Goal: Book appointment/travel/reservation

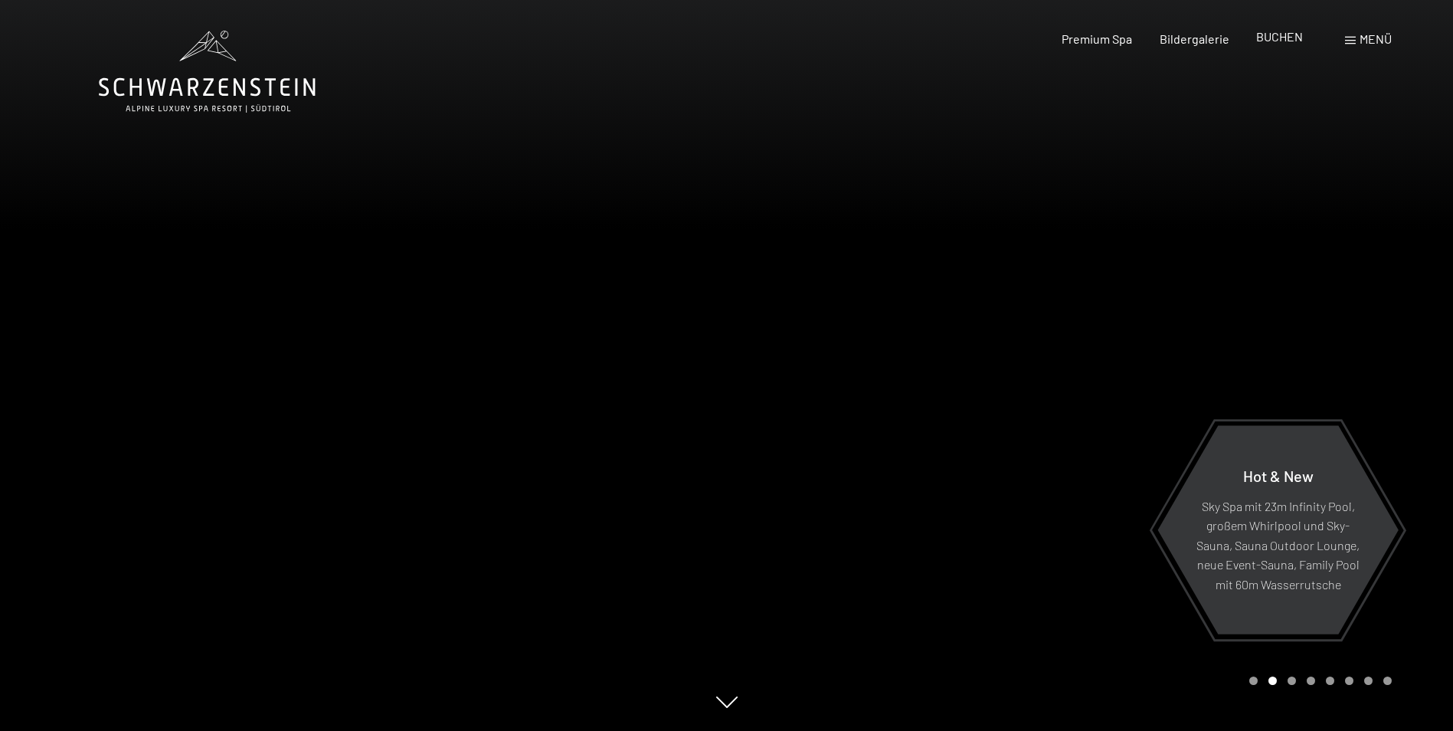
click at [1277, 36] on span "BUCHEN" at bounding box center [1279, 36] width 47 height 15
click at [1086, 42] on span "Premium Spa" at bounding box center [1097, 36] width 70 height 15
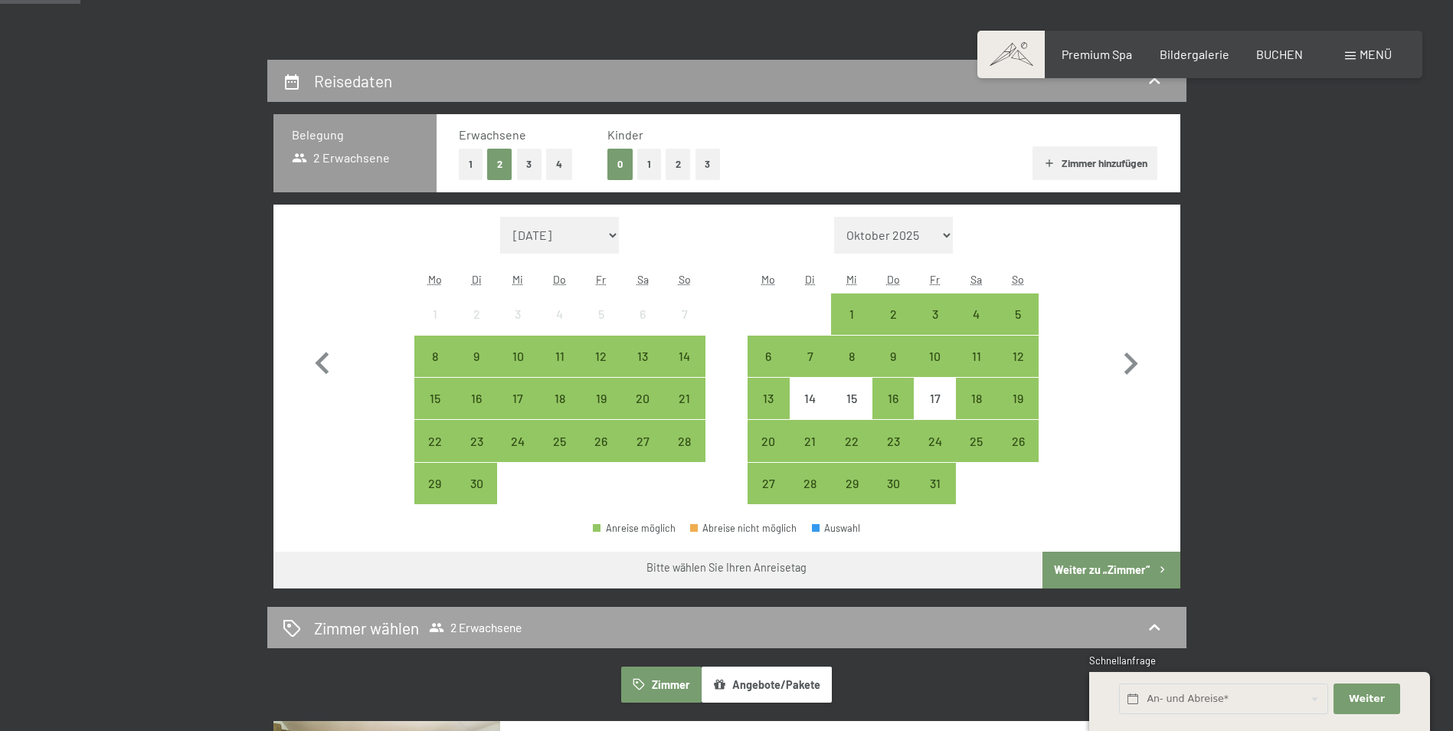
scroll to position [306, 0]
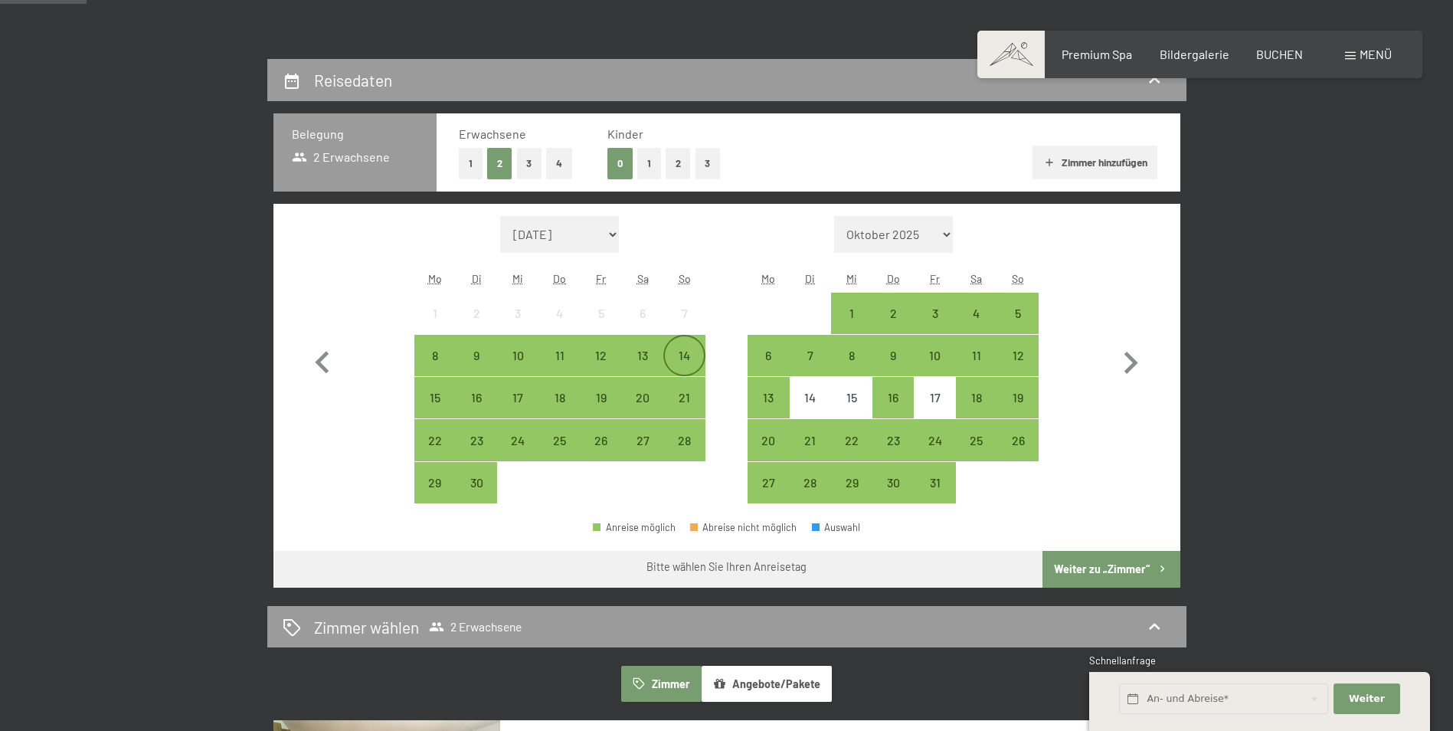
click at [683, 349] on div "14" at bounding box center [684, 368] width 38 height 38
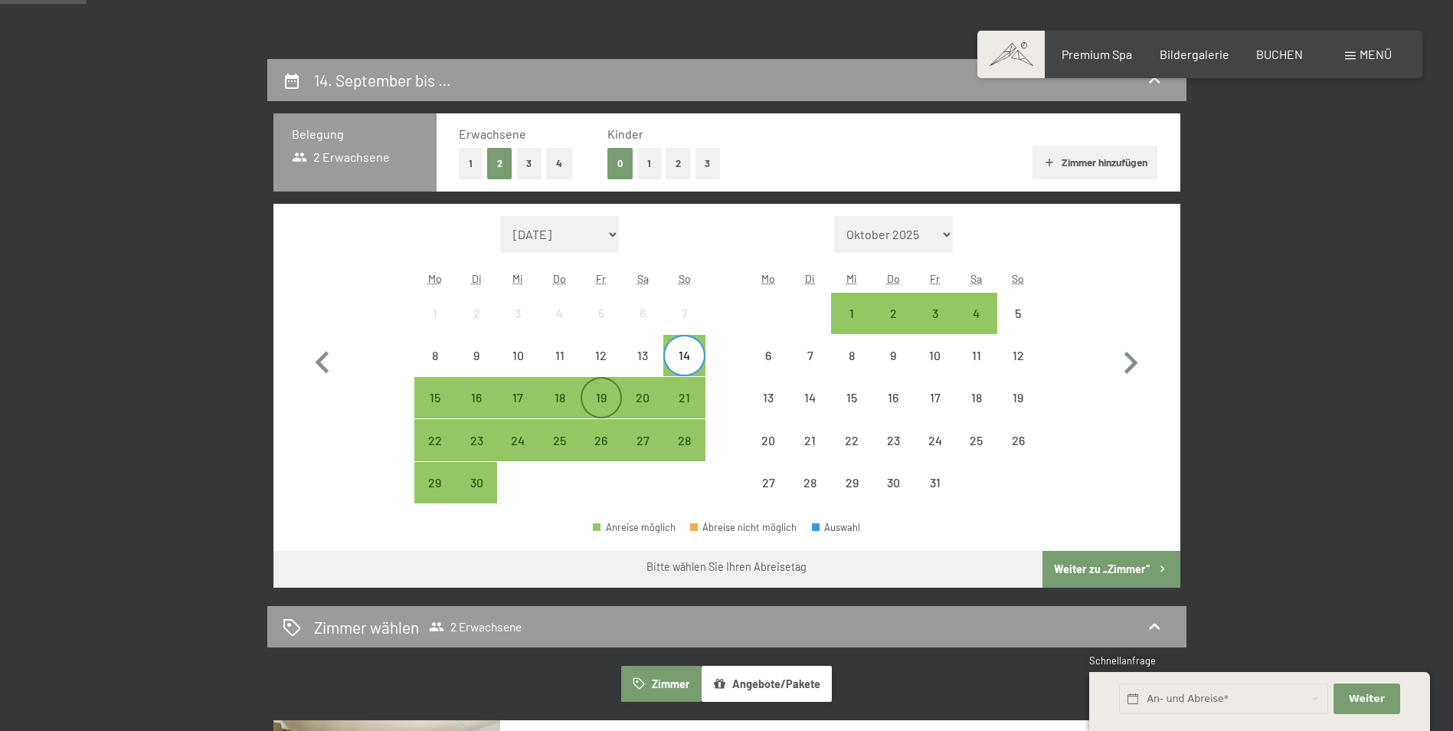
click at [615, 389] on div "19" at bounding box center [601, 397] width 38 height 38
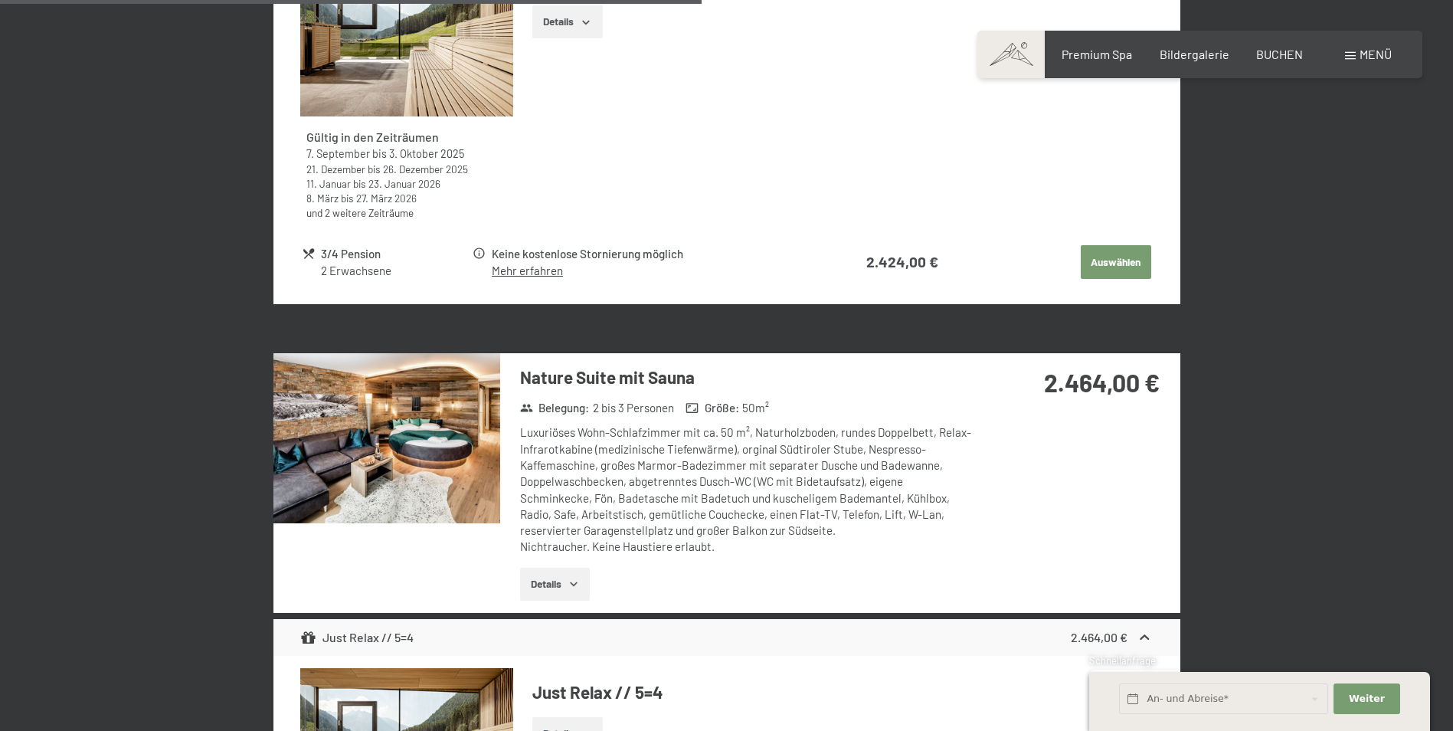
scroll to position [2758, 0]
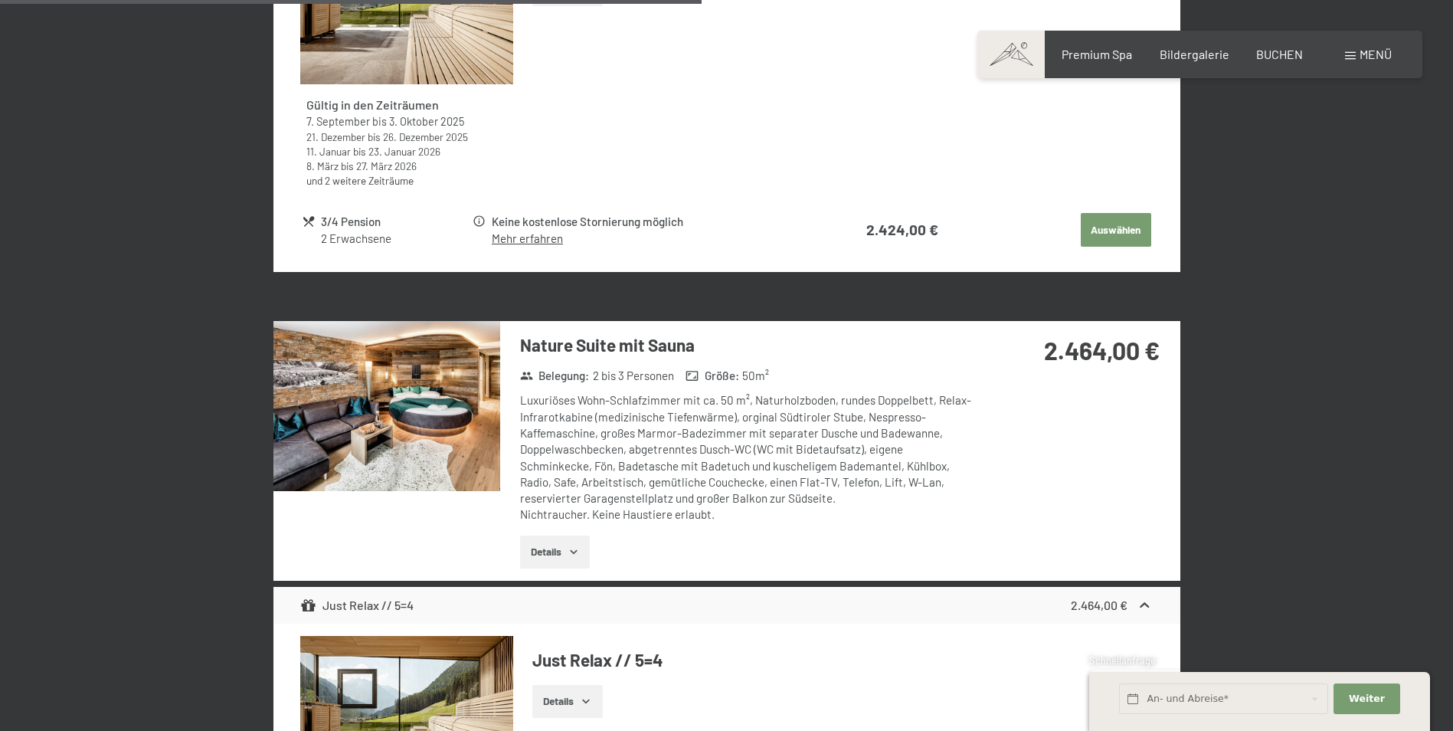
click at [433, 406] on img at bounding box center [386, 406] width 227 height 170
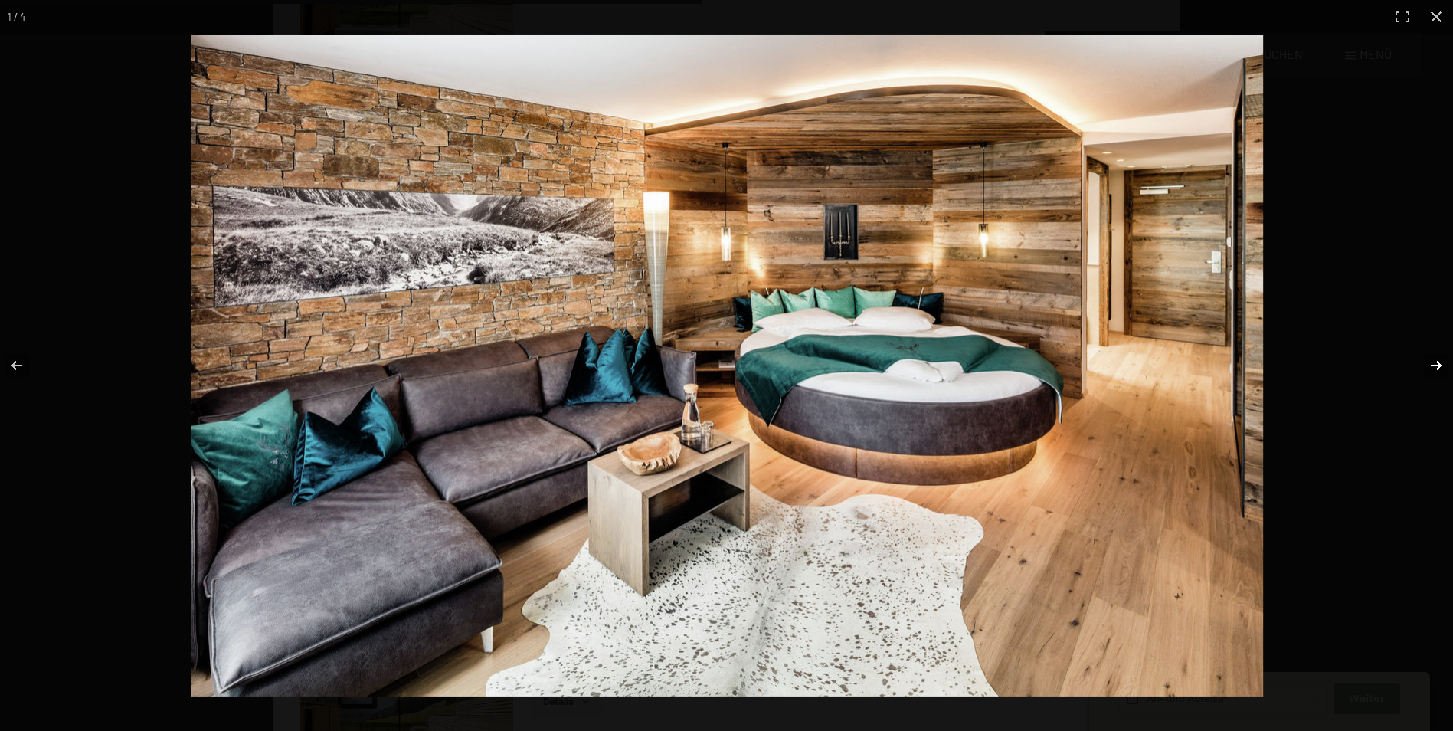
click at [1432, 362] on button "button" at bounding box center [1427, 365] width 54 height 77
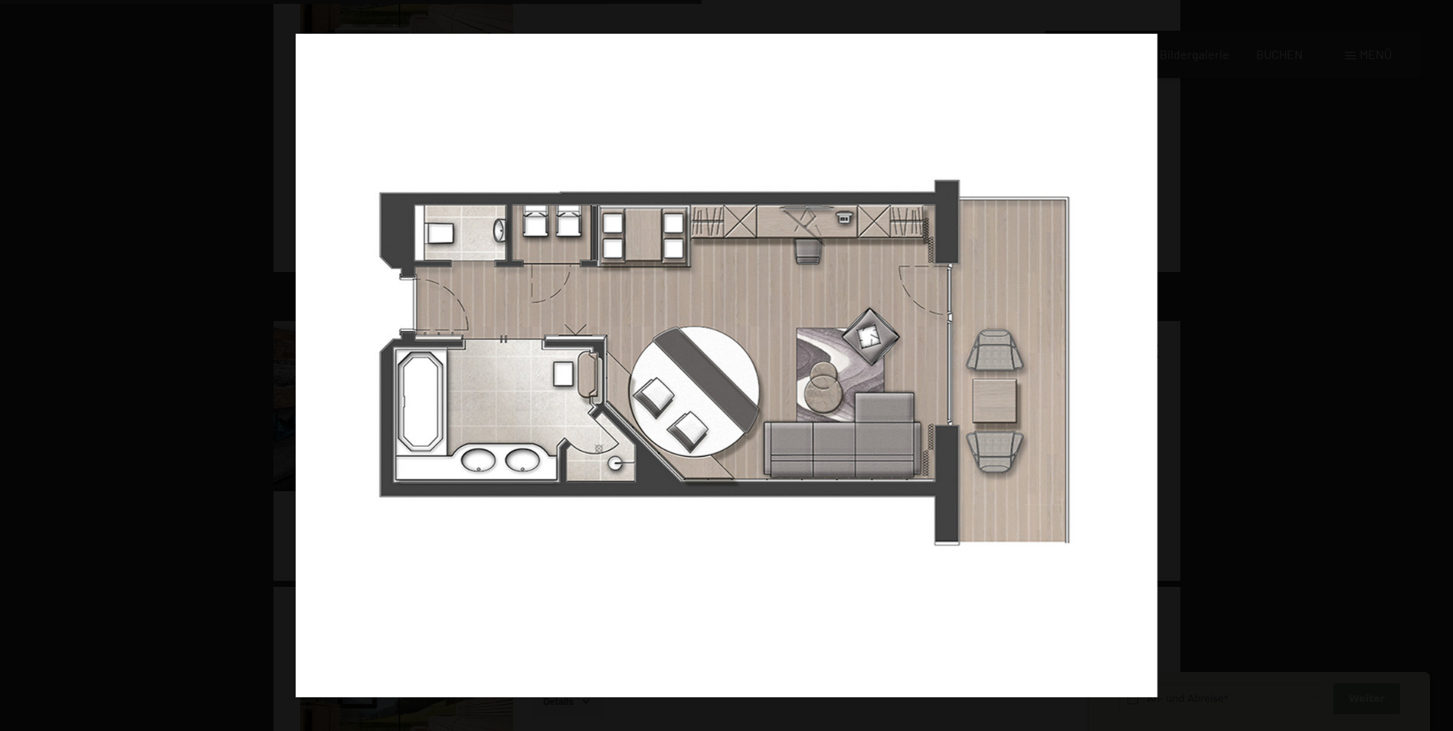
click at [1432, 362] on button "button" at bounding box center [1427, 365] width 54 height 77
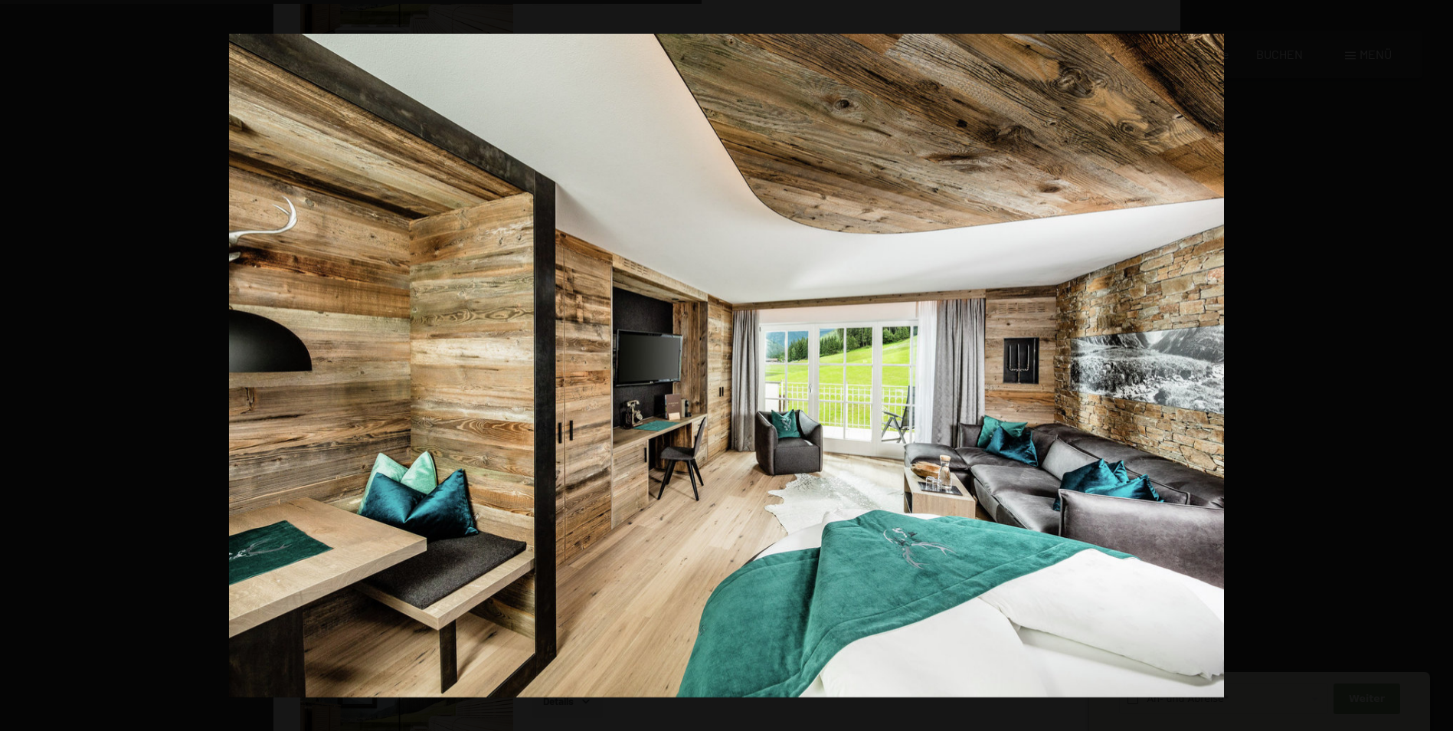
click at [1432, 362] on button "button" at bounding box center [1427, 365] width 54 height 77
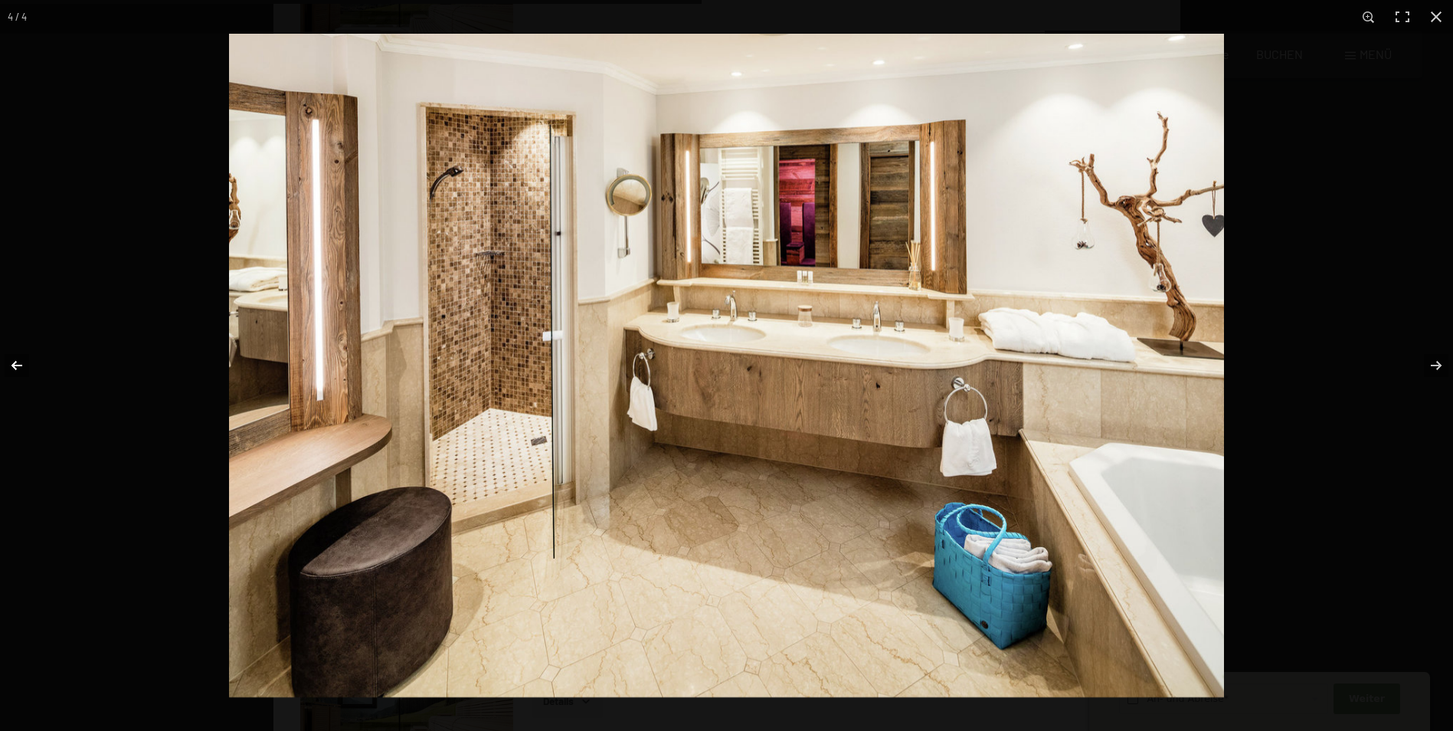
click at [16, 362] on button "button" at bounding box center [27, 365] width 54 height 77
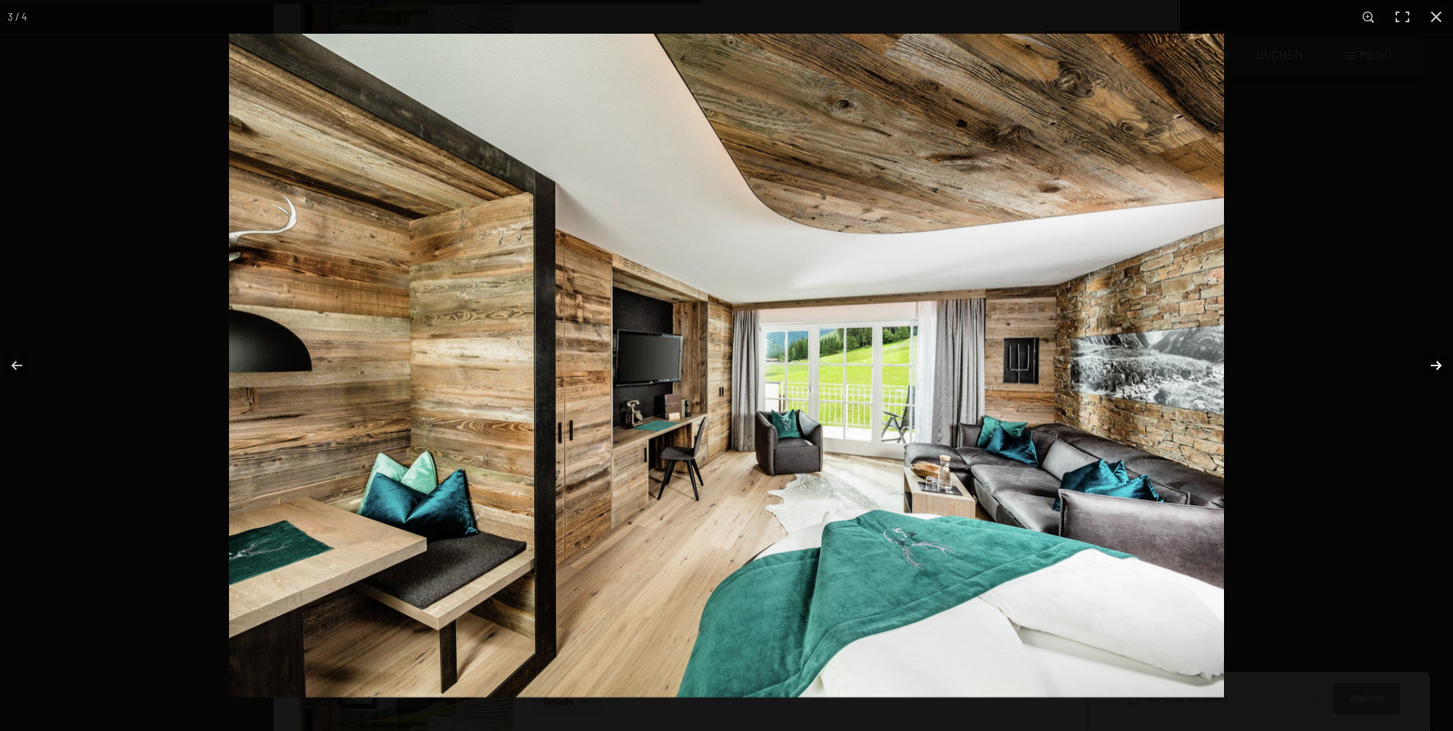
click at [1440, 363] on button "button" at bounding box center [1427, 365] width 54 height 77
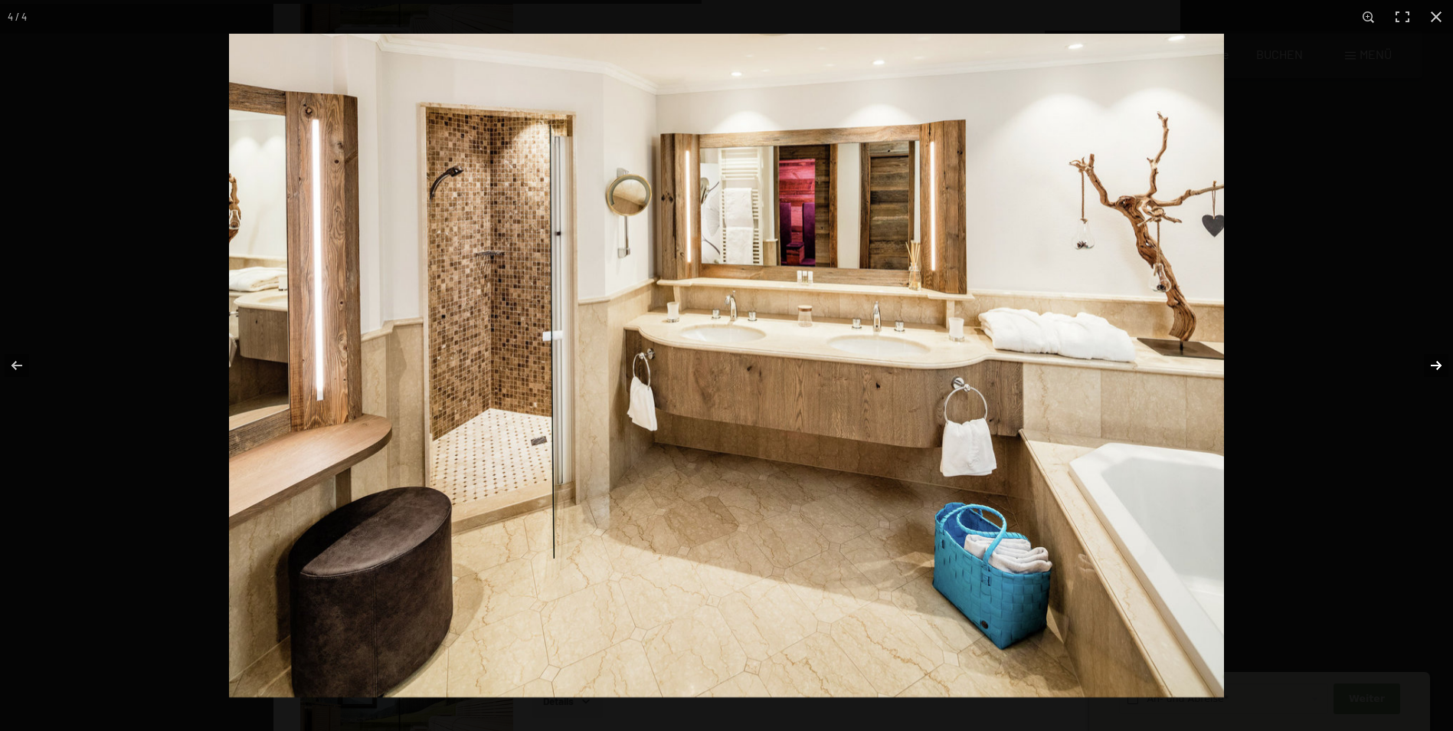
click at [1437, 362] on button "button" at bounding box center [1427, 365] width 54 height 77
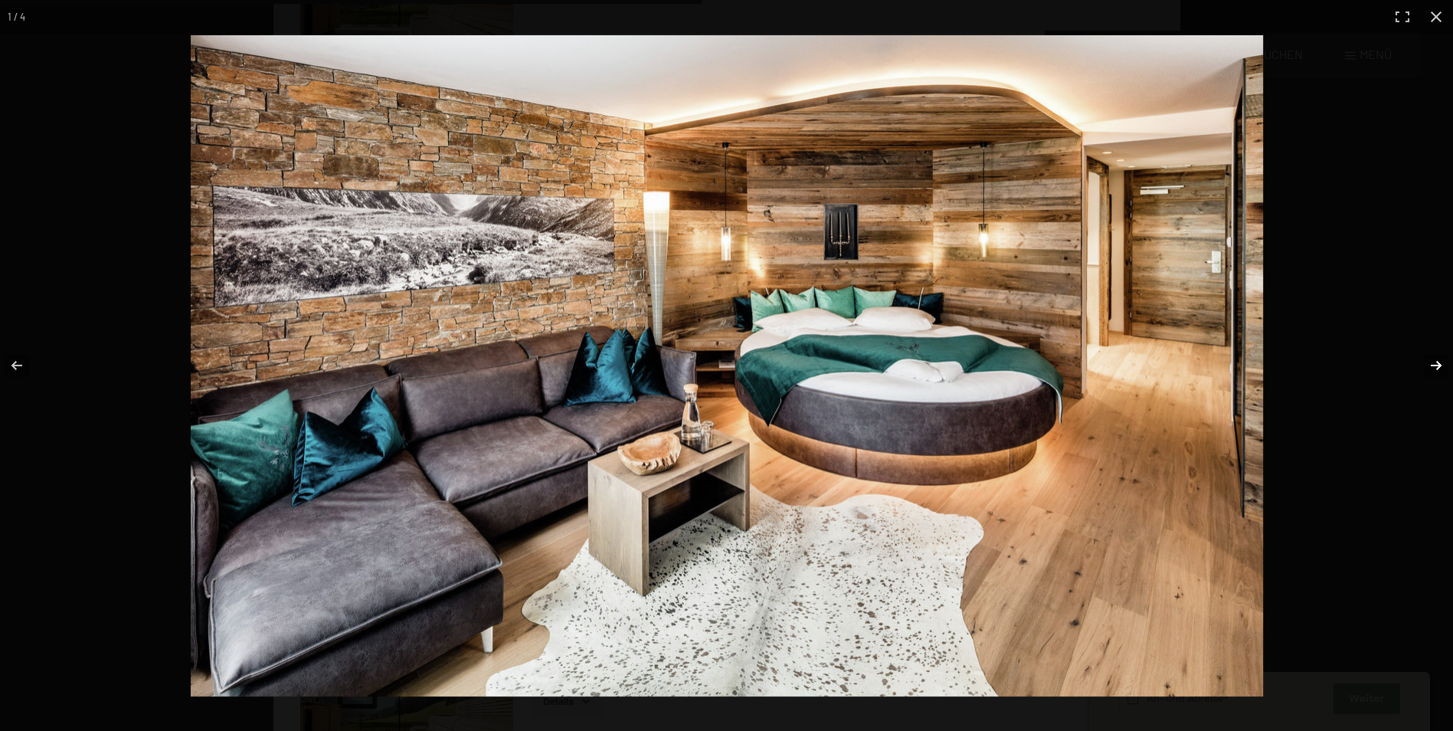
click at [1437, 362] on button "button" at bounding box center [1427, 365] width 54 height 77
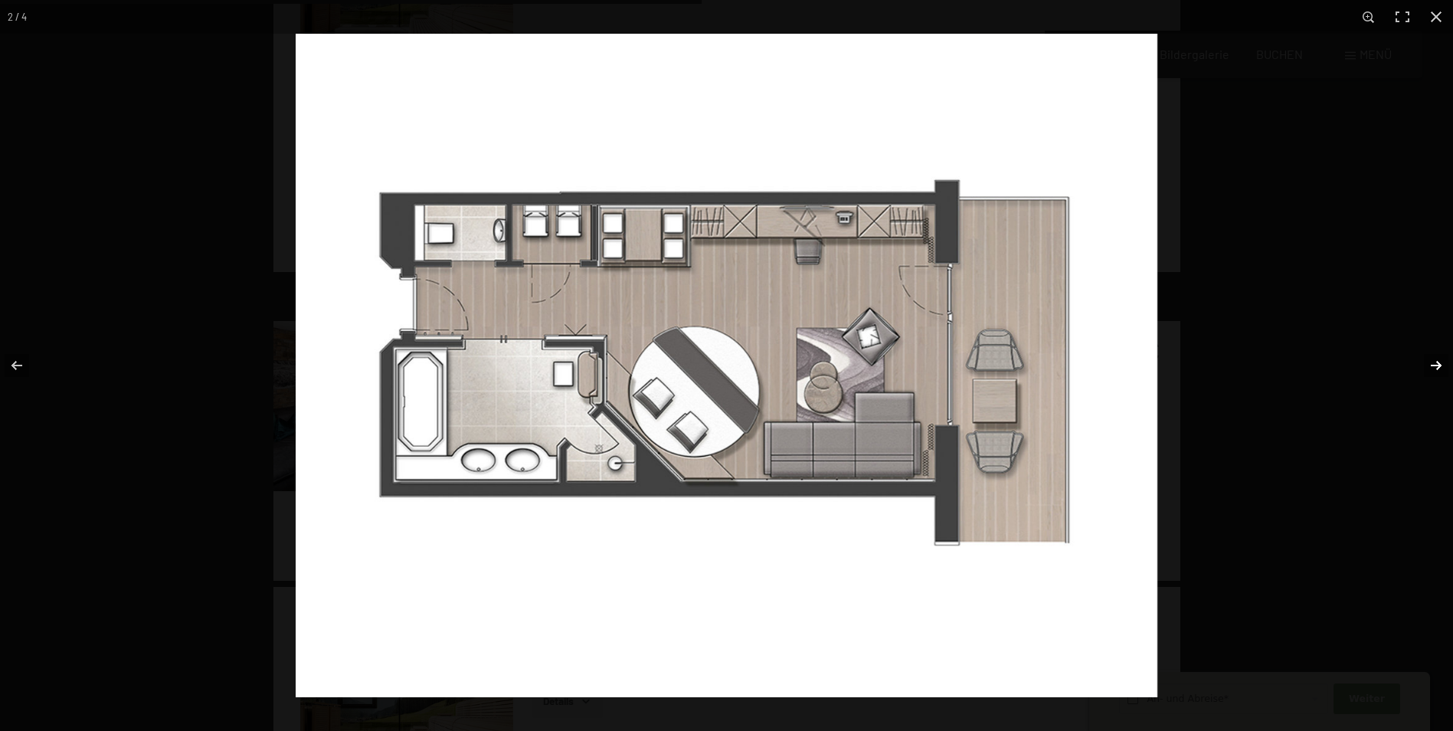
click at [1437, 362] on button "button" at bounding box center [1427, 365] width 54 height 77
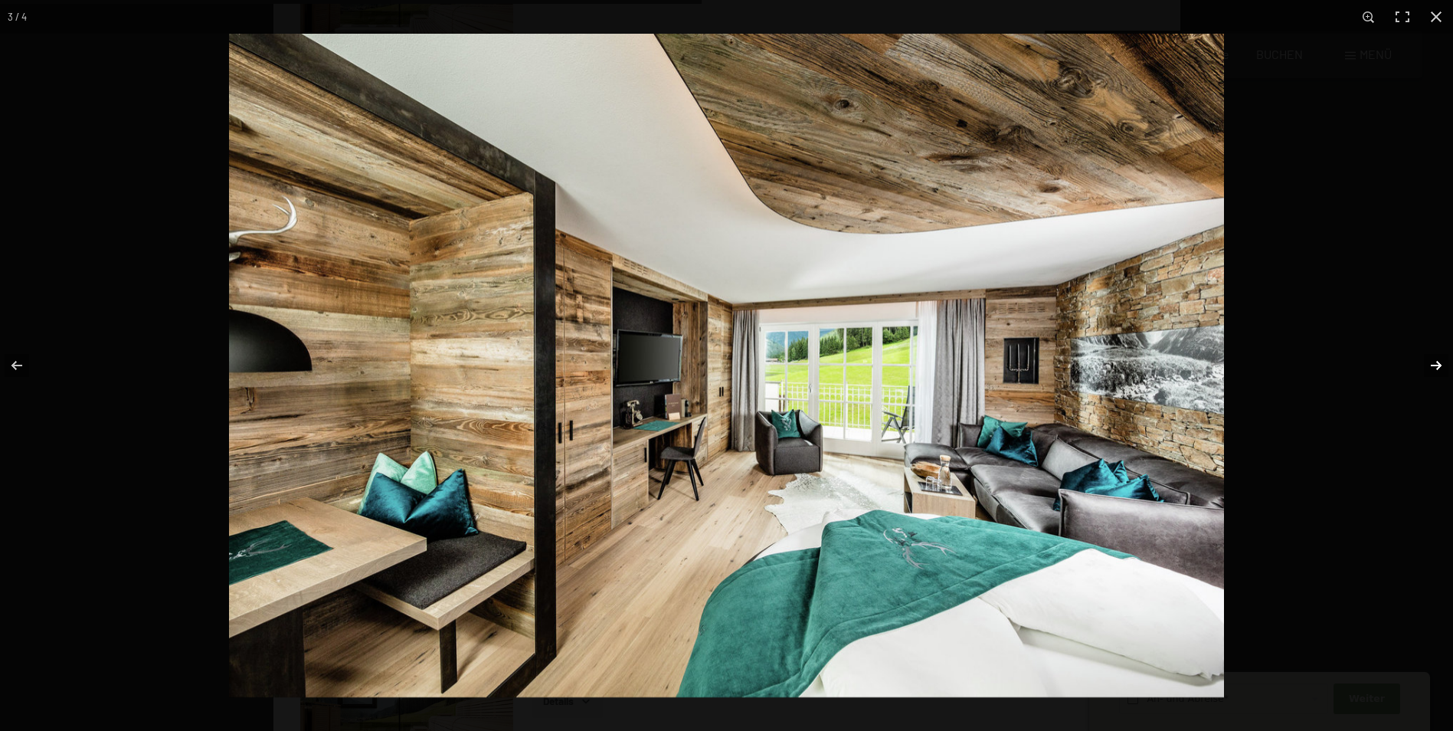
click at [1436, 361] on button "button" at bounding box center [1427, 365] width 54 height 77
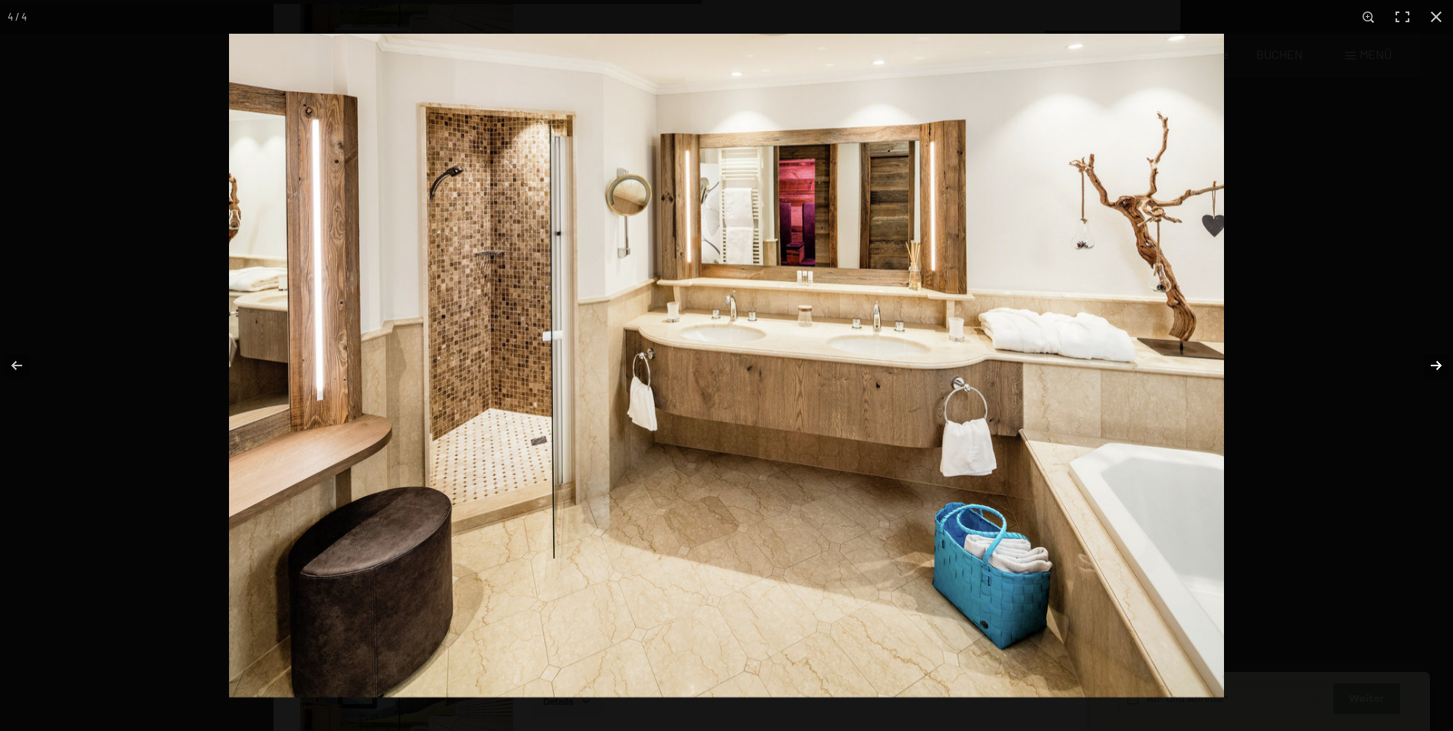
click at [1436, 361] on button "button" at bounding box center [1427, 365] width 54 height 77
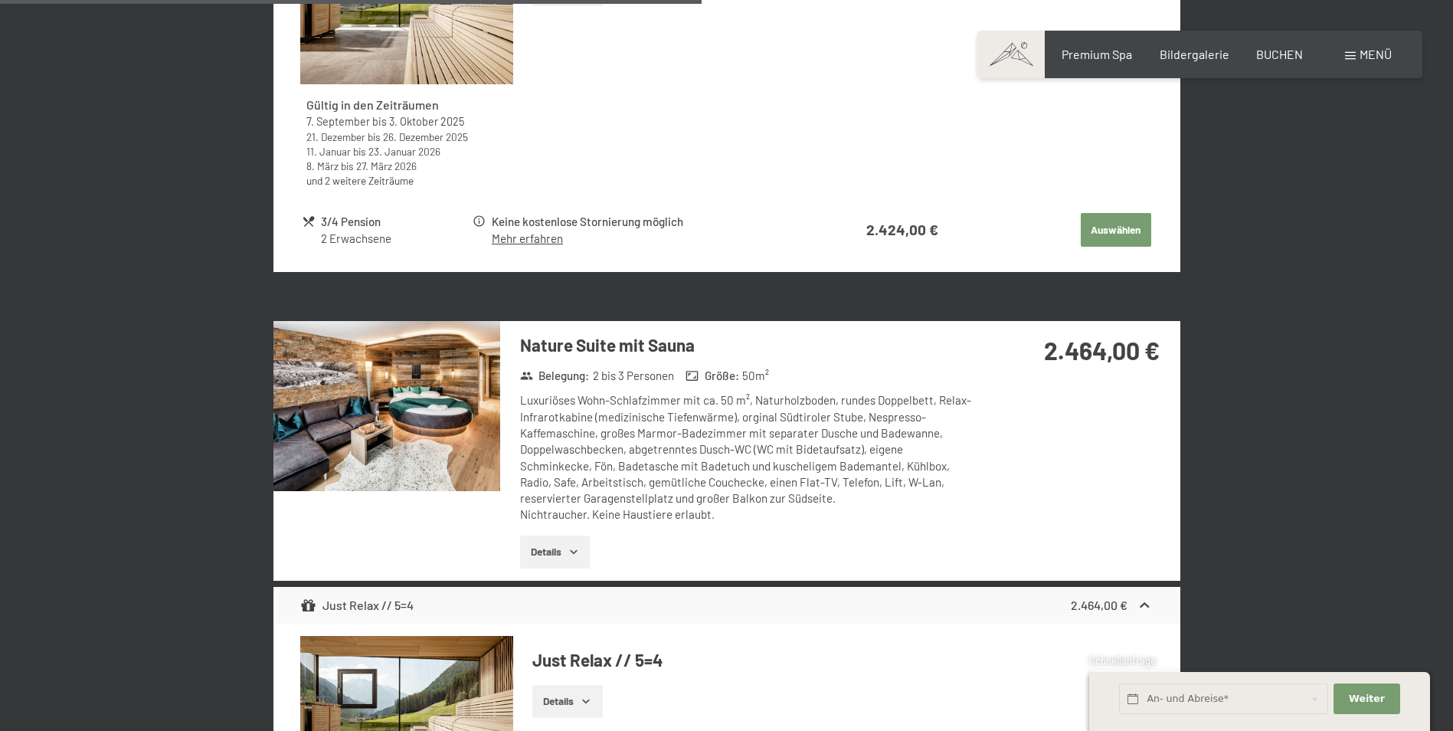
click at [0, 0] on button "button" at bounding box center [0, 0] width 0 height 0
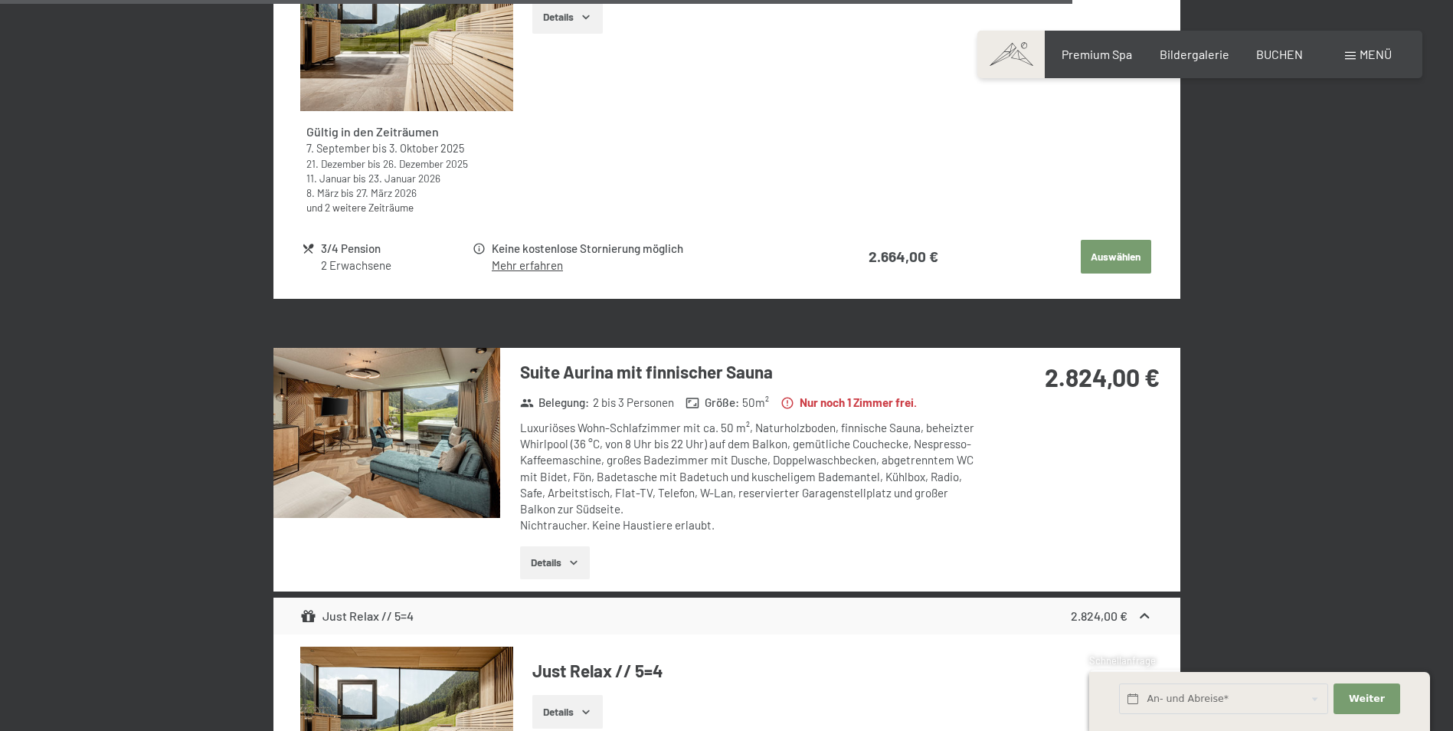
scroll to position [4213, 0]
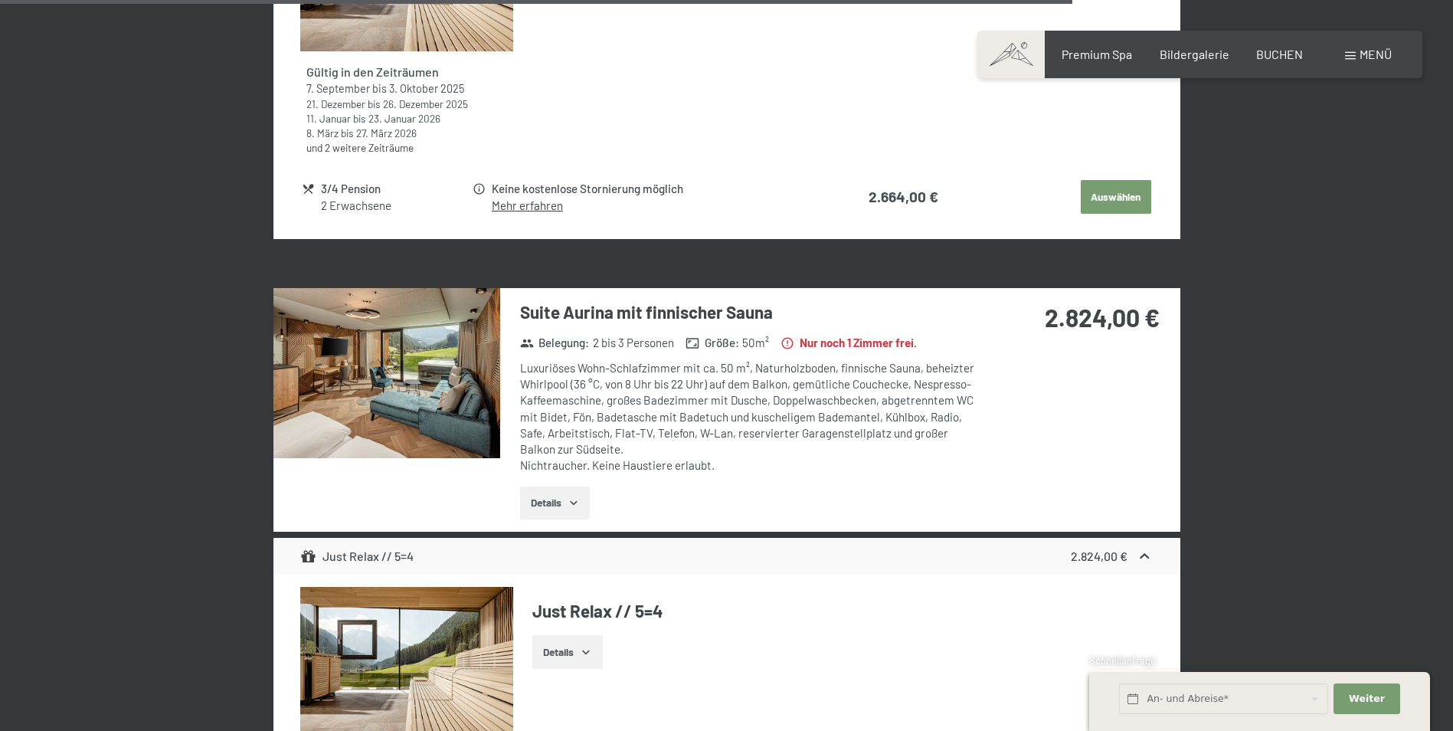
click at [569, 504] on icon "button" at bounding box center [574, 502] width 12 height 12
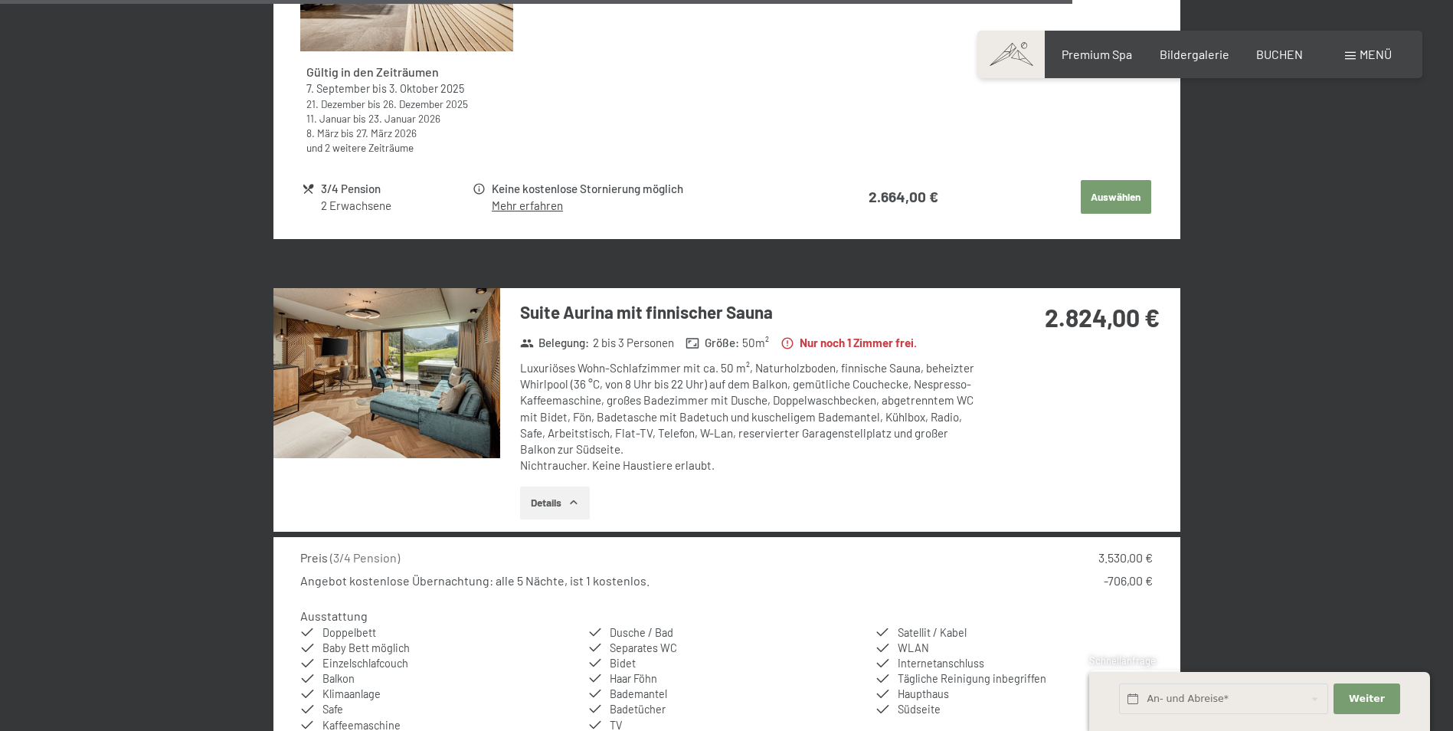
click at [404, 369] on img at bounding box center [386, 373] width 227 height 170
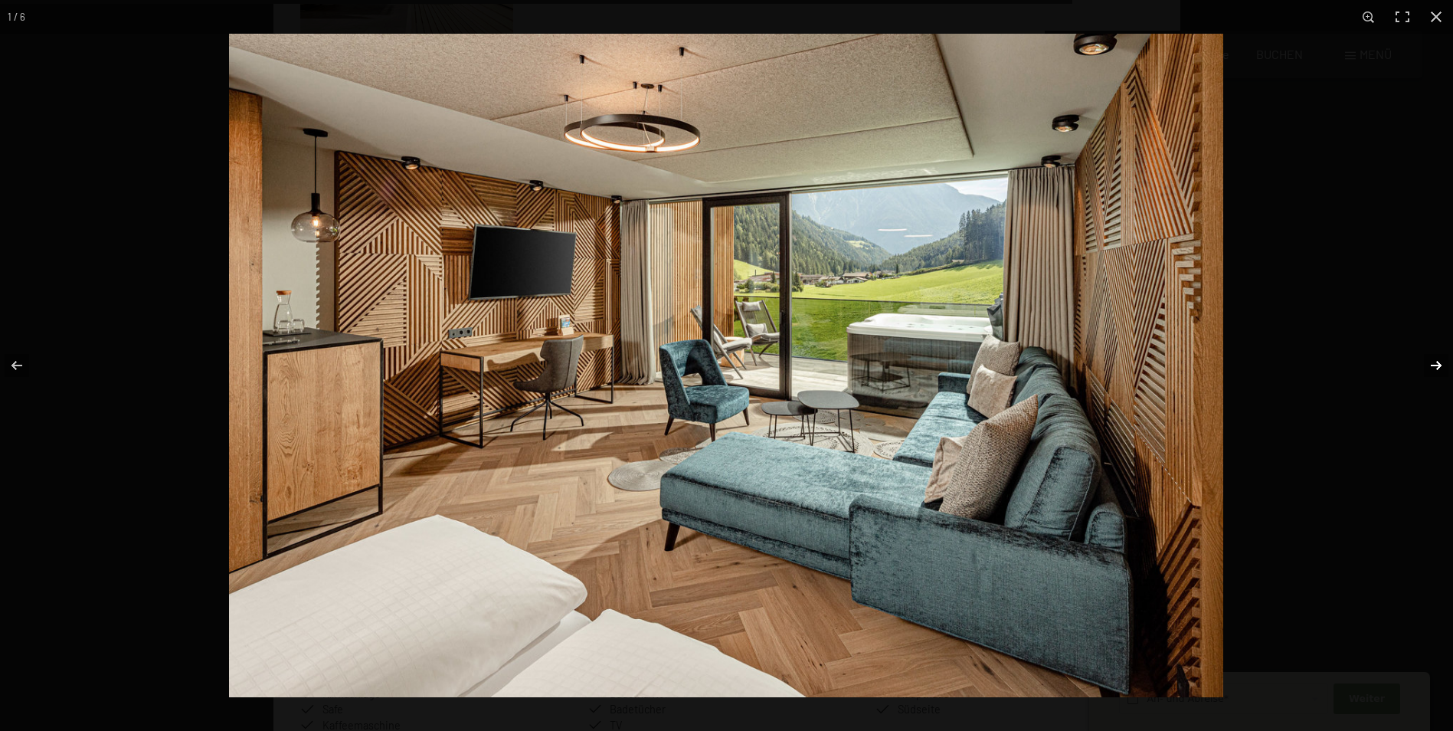
click at [1429, 365] on button "button" at bounding box center [1427, 365] width 54 height 77
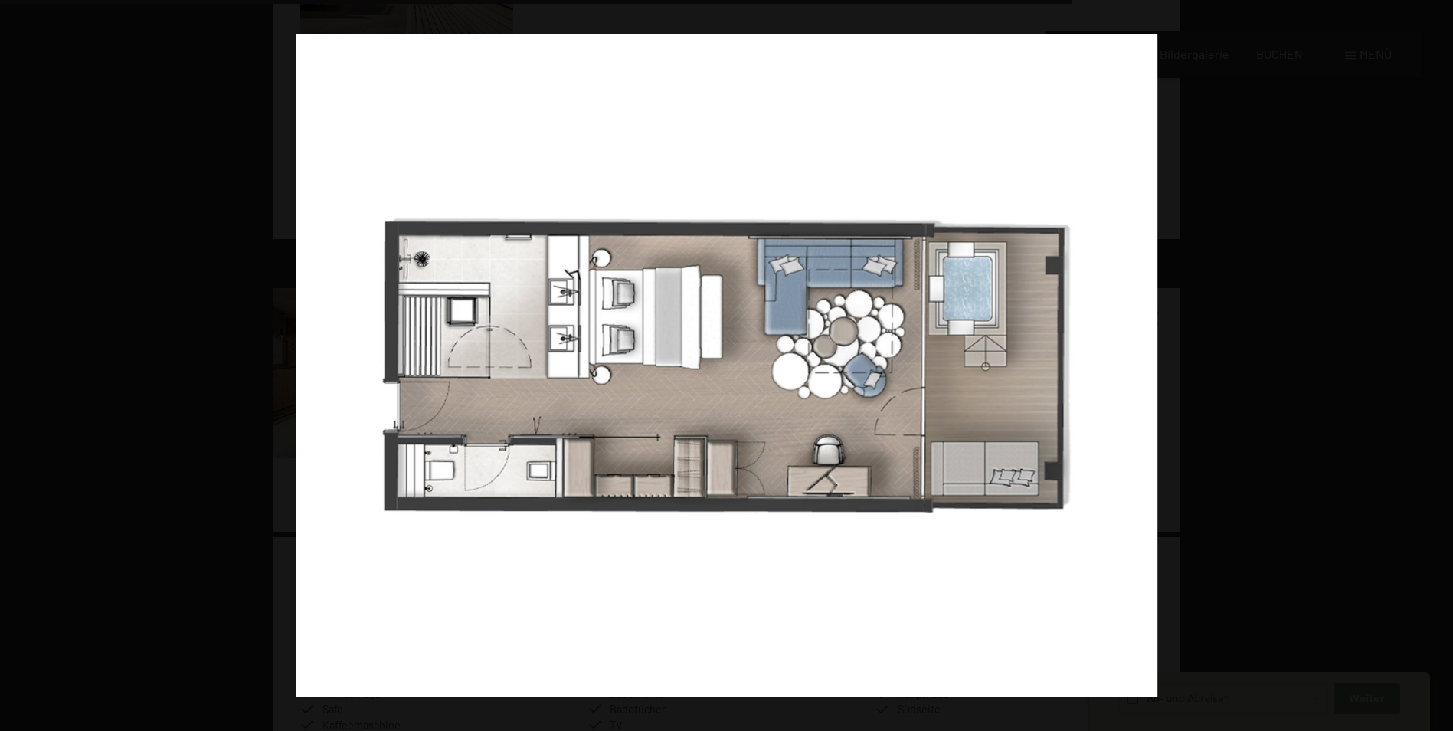
click at [1439, 358] on button "button" at bounding box center [1427, 365] width 54 height 77
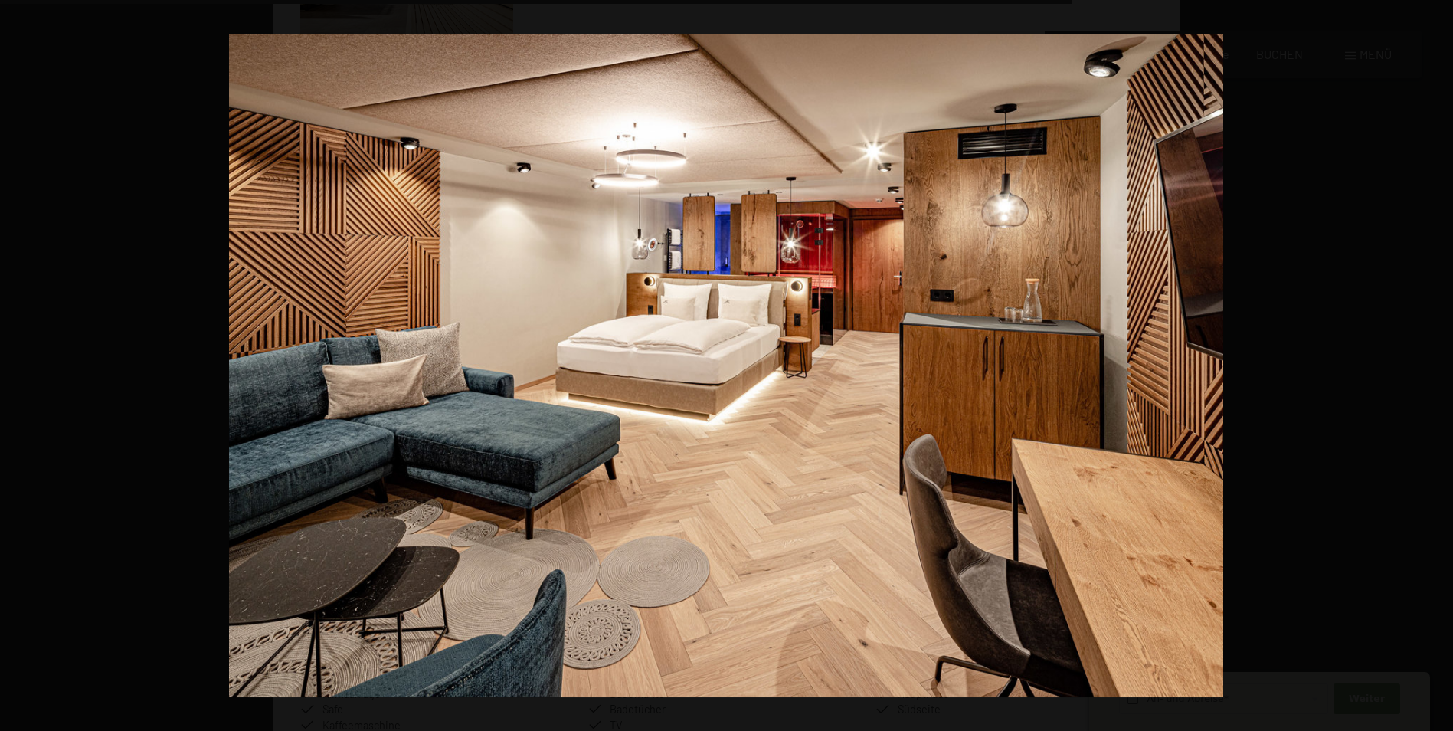
click at [1439, 358] on button "button" at bounding box center [1427, 365] width 54 height 77
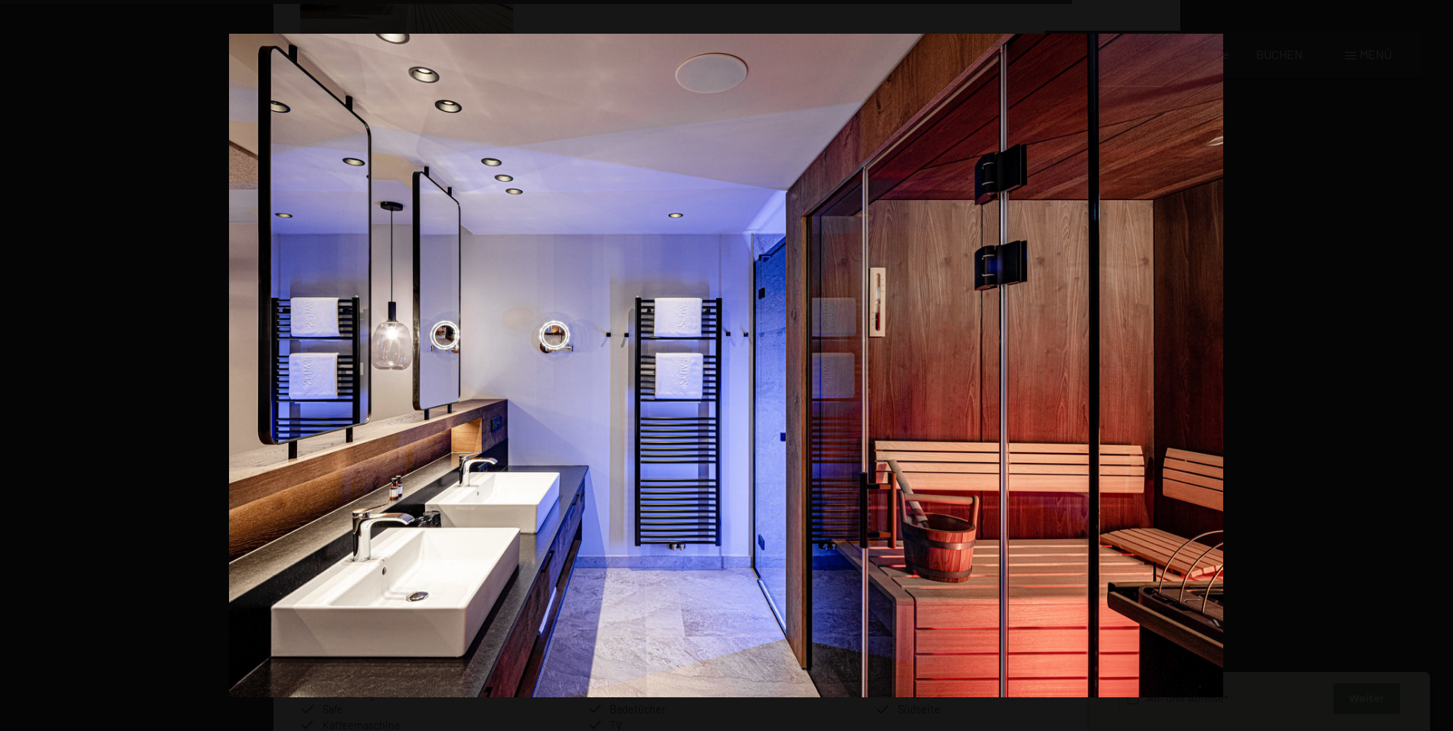
click at [1439, 358] on button "button" at bounding box center [1427, 365] width 54 height 77
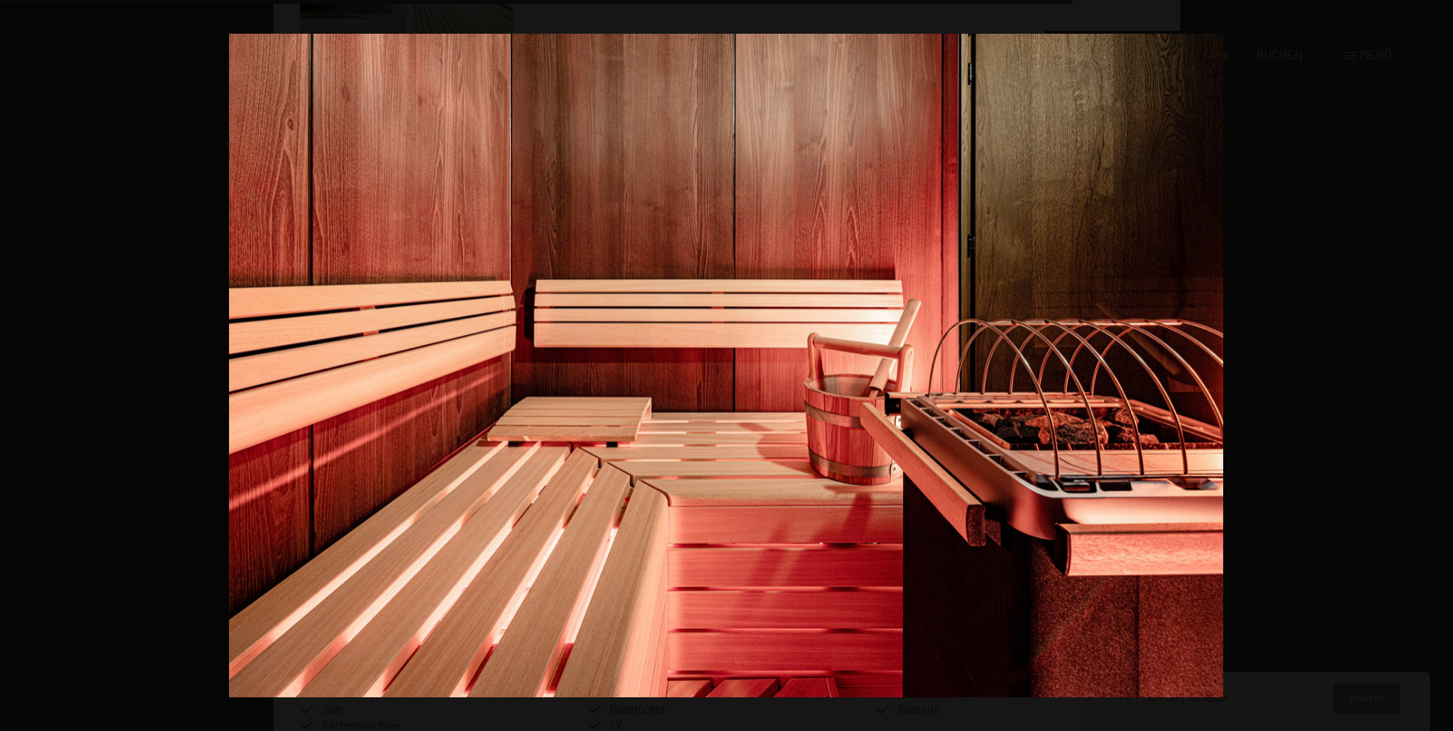
click at [1439, 358] on button "button" at bounding box center [1427, 365] width 54 height 77
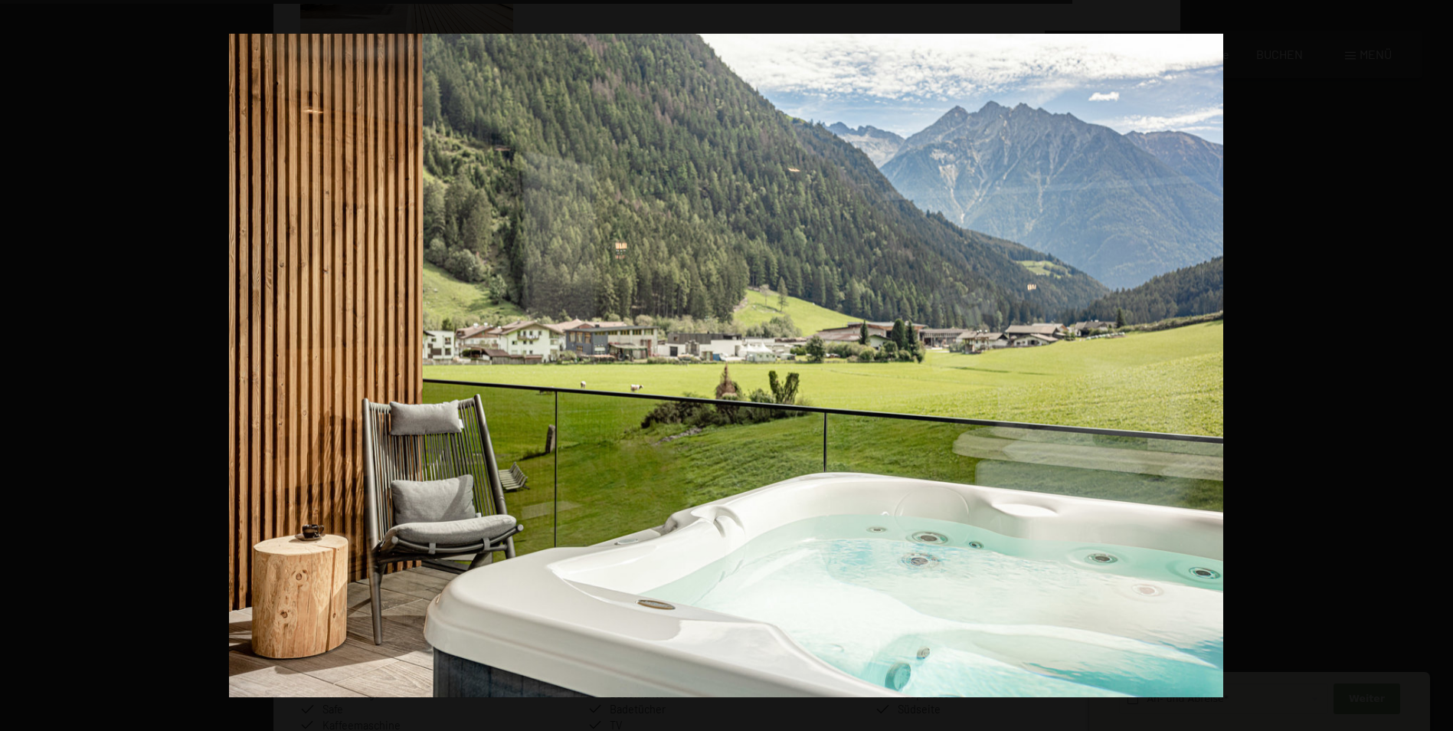
click at [1439, 358] on button "button" at bounding box center [1427, 365] width 54 height 77
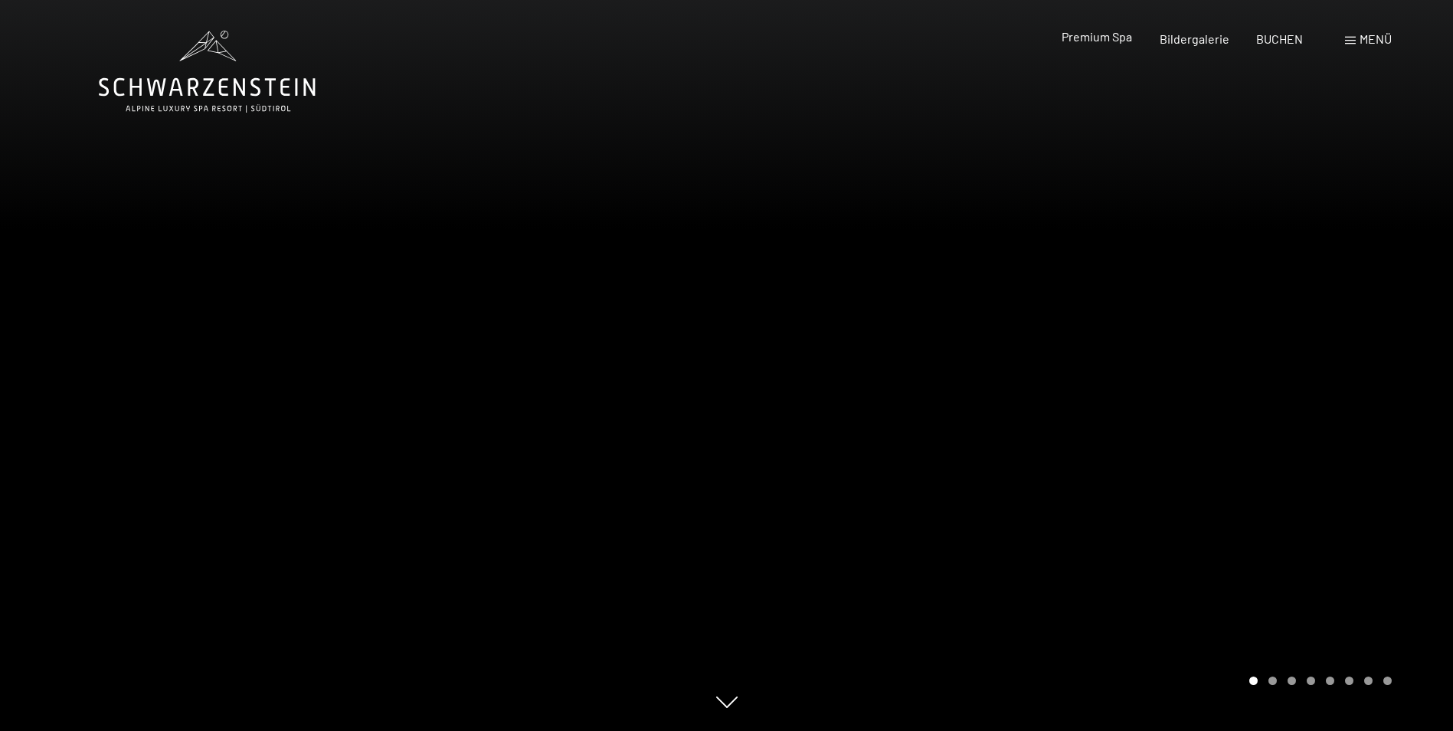
click at [1105, 45] on div "Premium Spa" at bounding box center [1097, 36] width 70 height 17
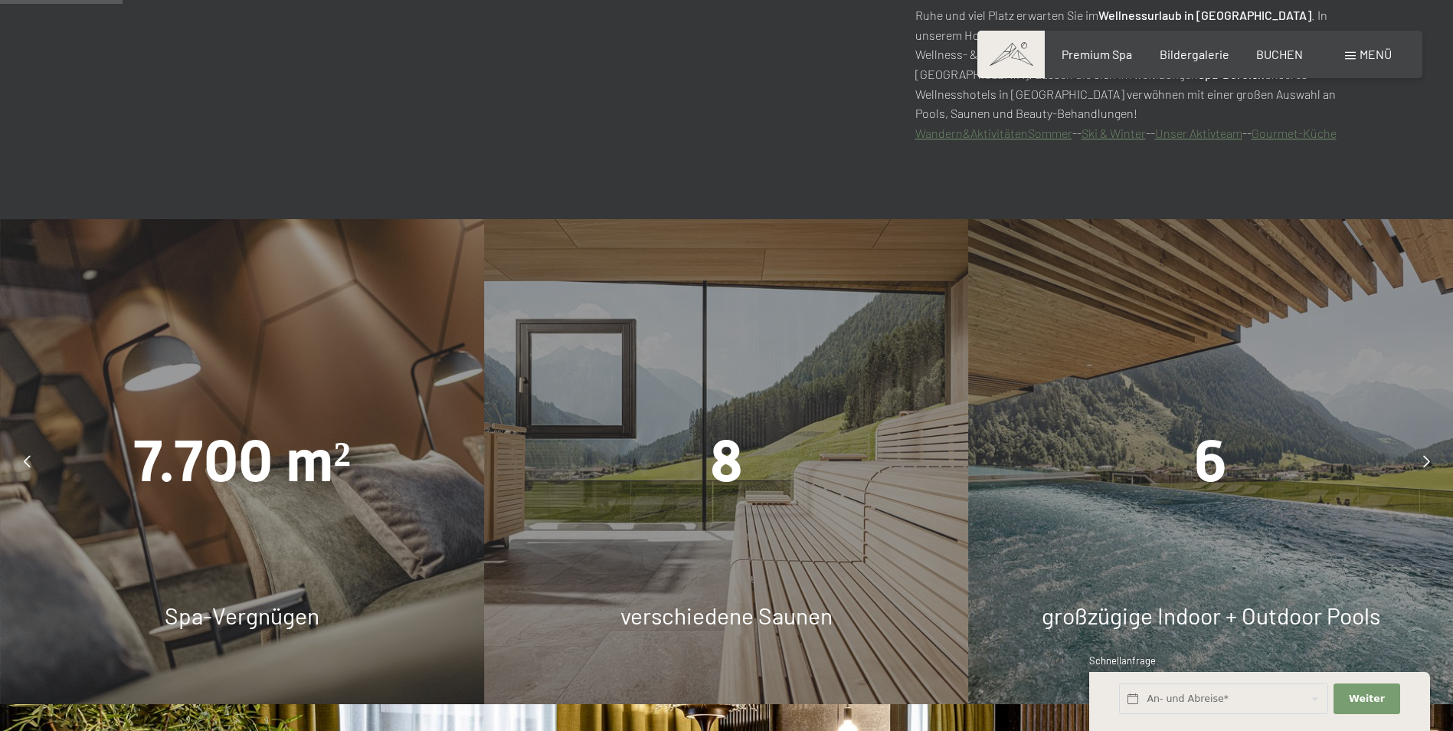
scroll to position [996, 0]
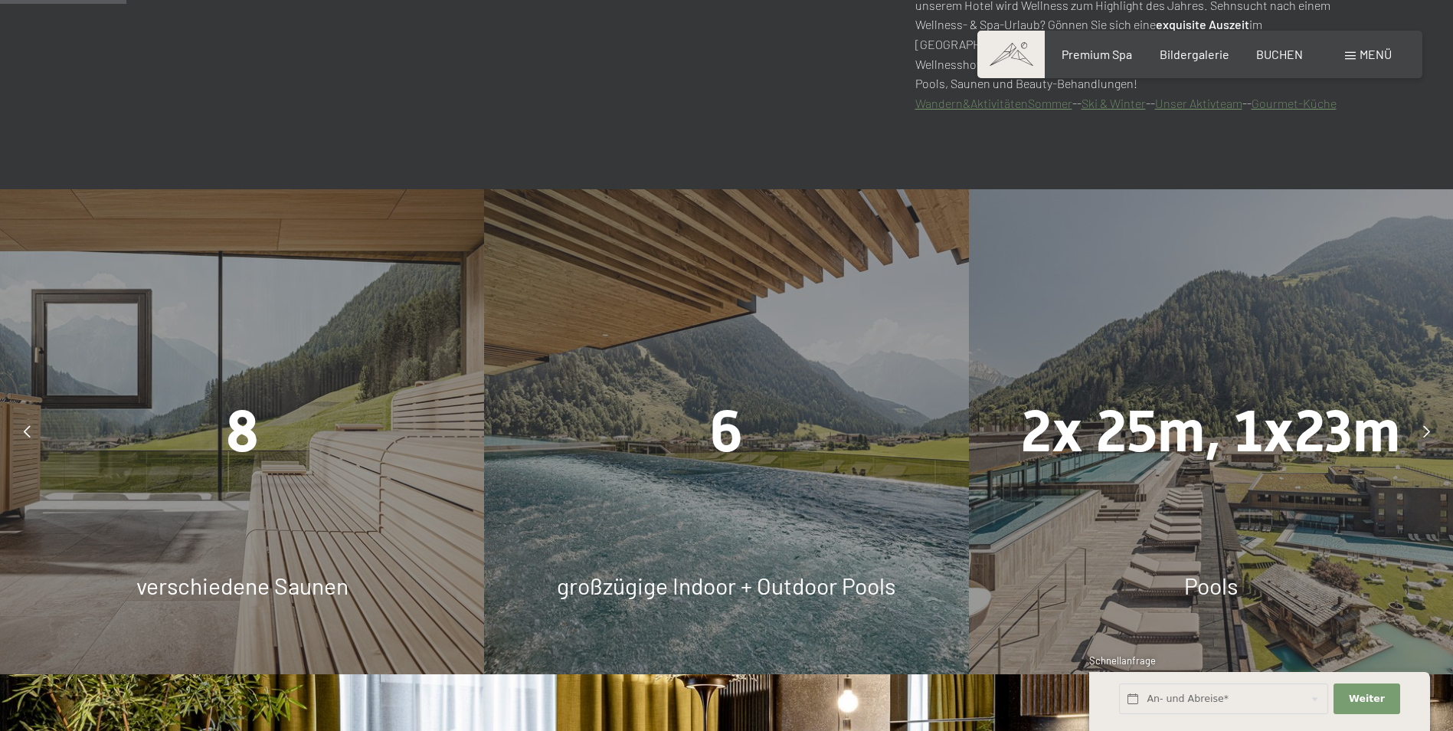
click at [743, 498] on div "6 großzügige Indoor + Outdoor Pools" at bounding box center [726, 431] width 484 height 484
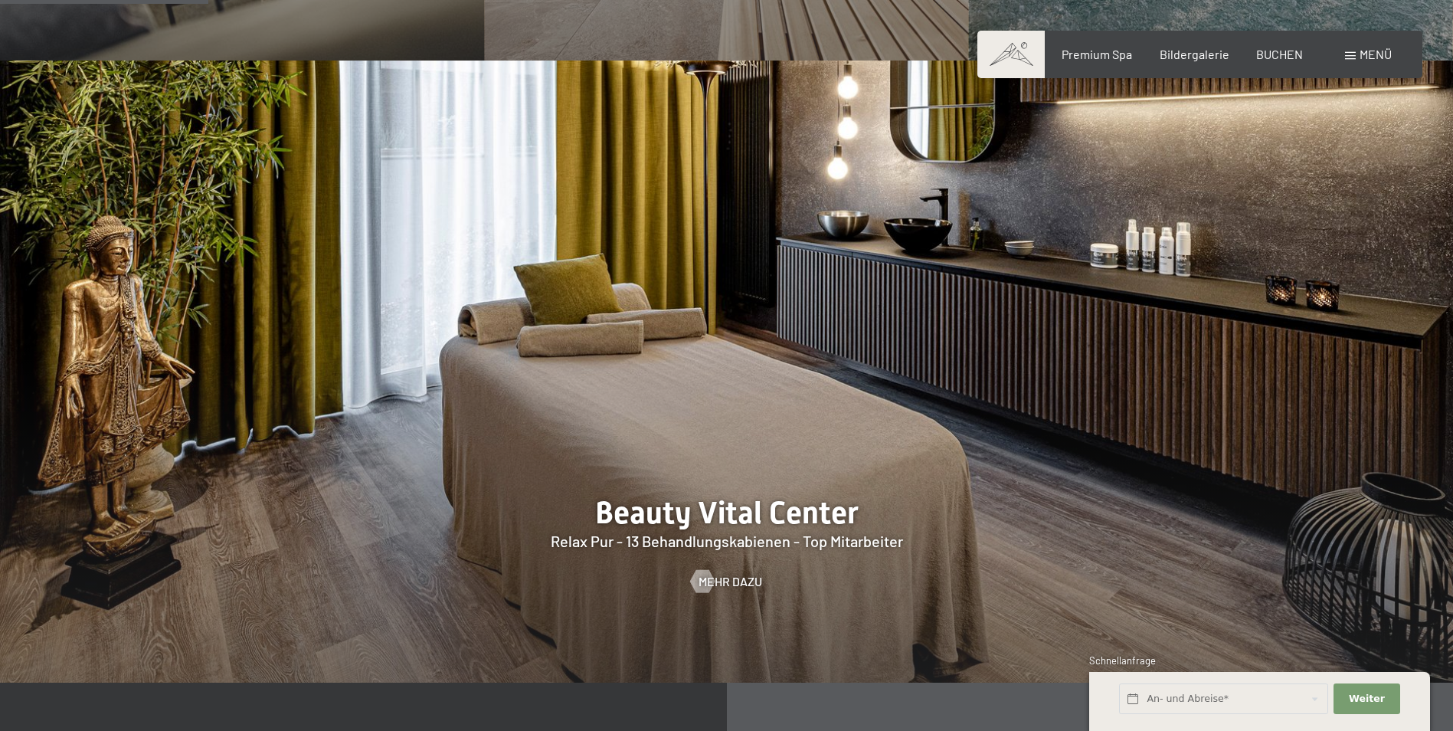
scroll to position [1609, 0]
